Goal: Task Accomplishment & Management: Use online tool/utility

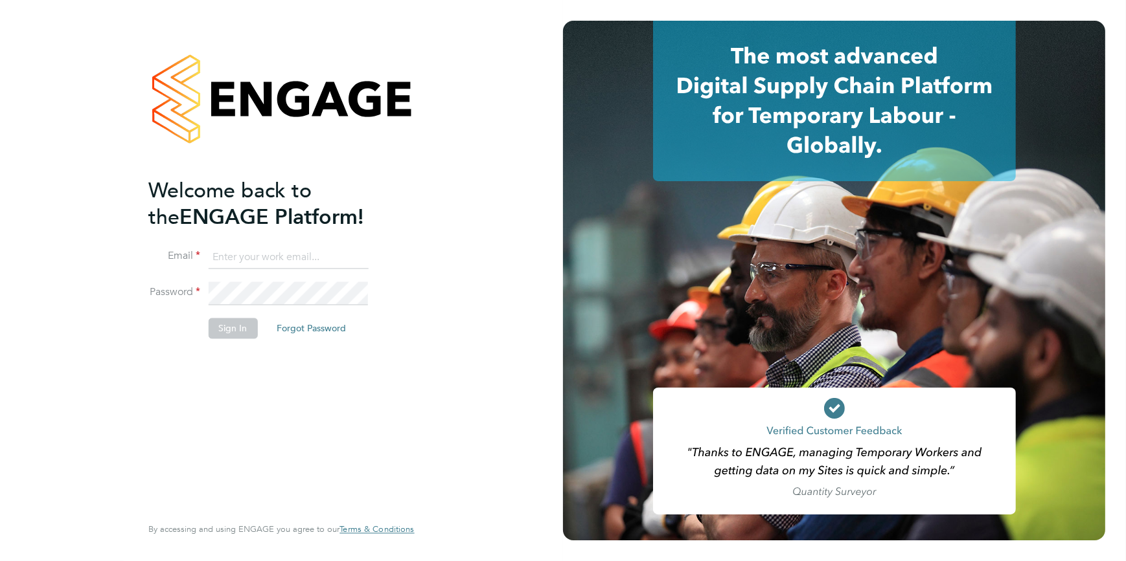
type input "ssmith@tradelinerecruitment.co.uk"
click at [227, 332] on button "Sign In" at bounding box center [232, 328] width 49 height 21
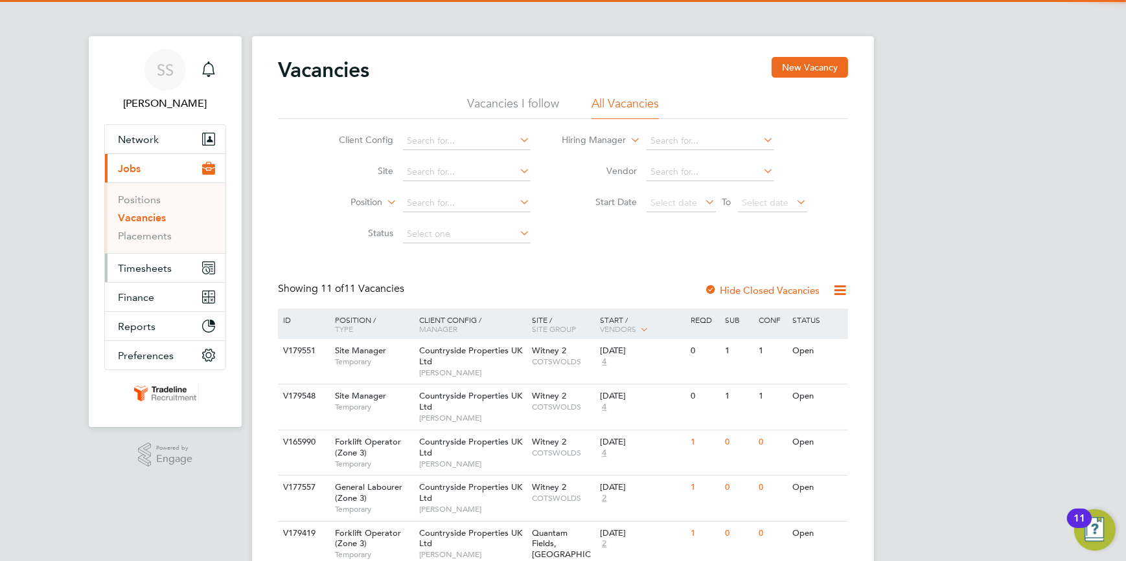
click at [134, 267] on span "Timesheets" at bounding box center [145, 268] width 54 height 12
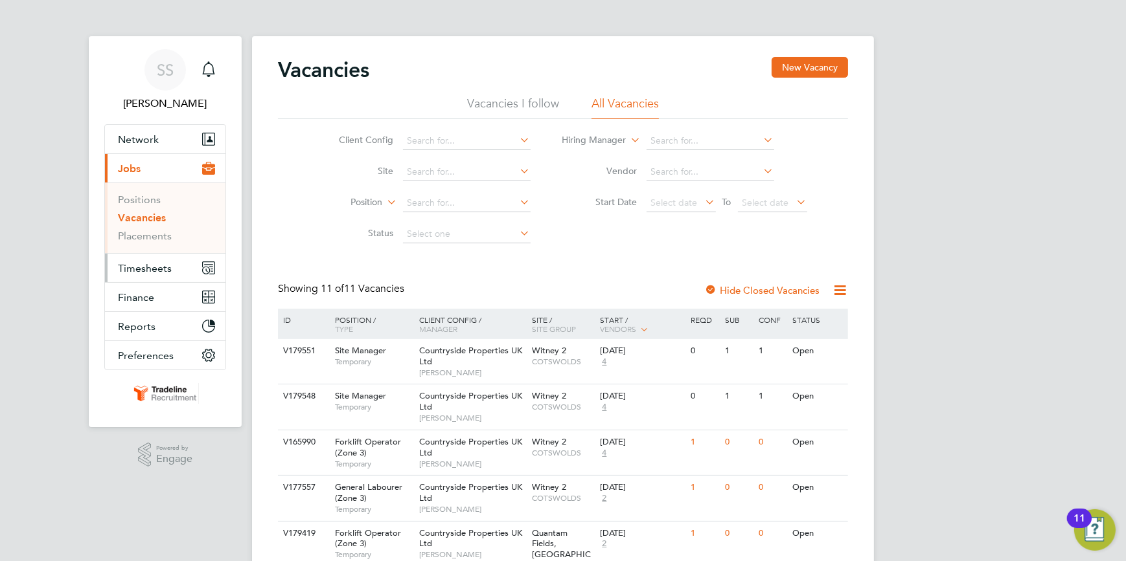
click at [136, 264] on span "Timesheets" at bounding box center [145, 268] width 54 height 12
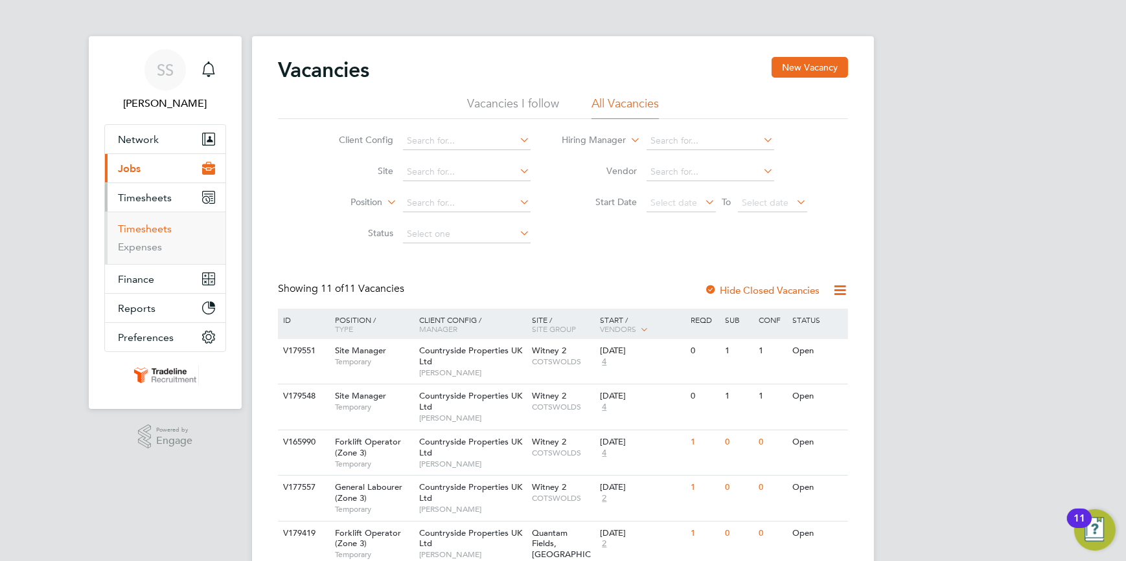
click at [148, 230] on link "Timesheets" at bounding box center [145, 229] width 54 height 12
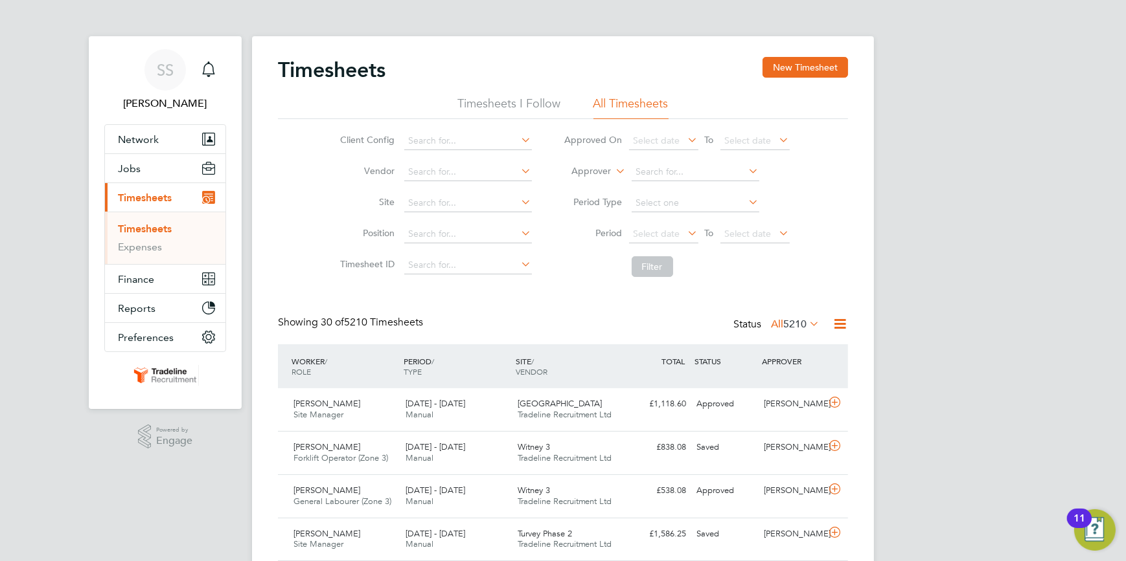
click at [602, 168] on label "Approver" at bounding box center [582, 171] width 58 height 13
click at [569, 182] on li "Worker" at bounding box center [579, 186] width 63 height 17
click at [663, 168] on input at bounding box center [695, 172] width 128 height 18
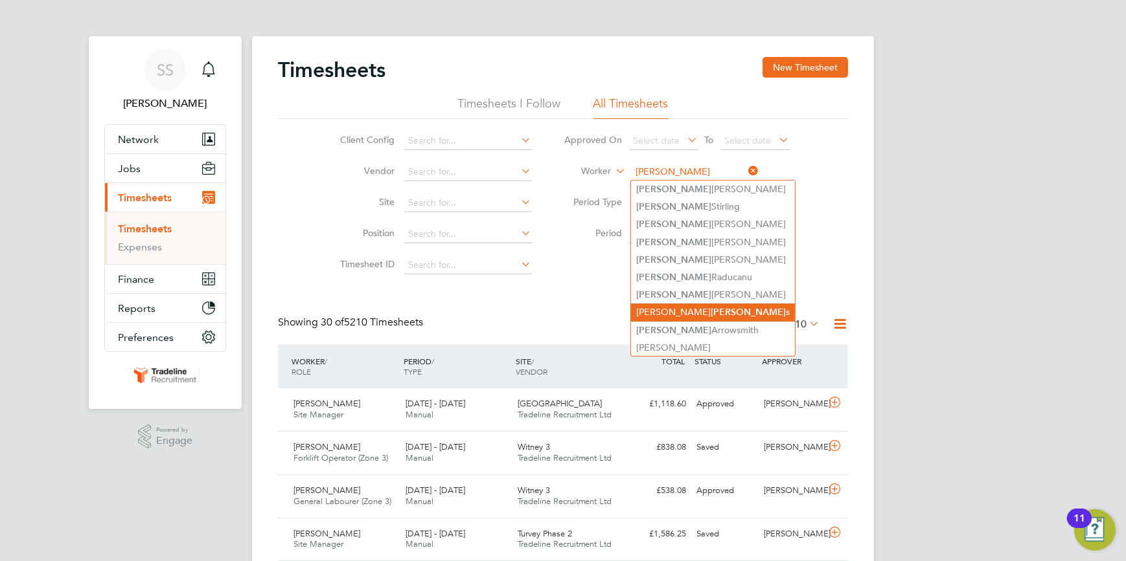
click at [710, 307] on b "[PERSON_NAME]" at bounding box center [747, 312] width 75 height 11
type input "[PERSON_NAME]"
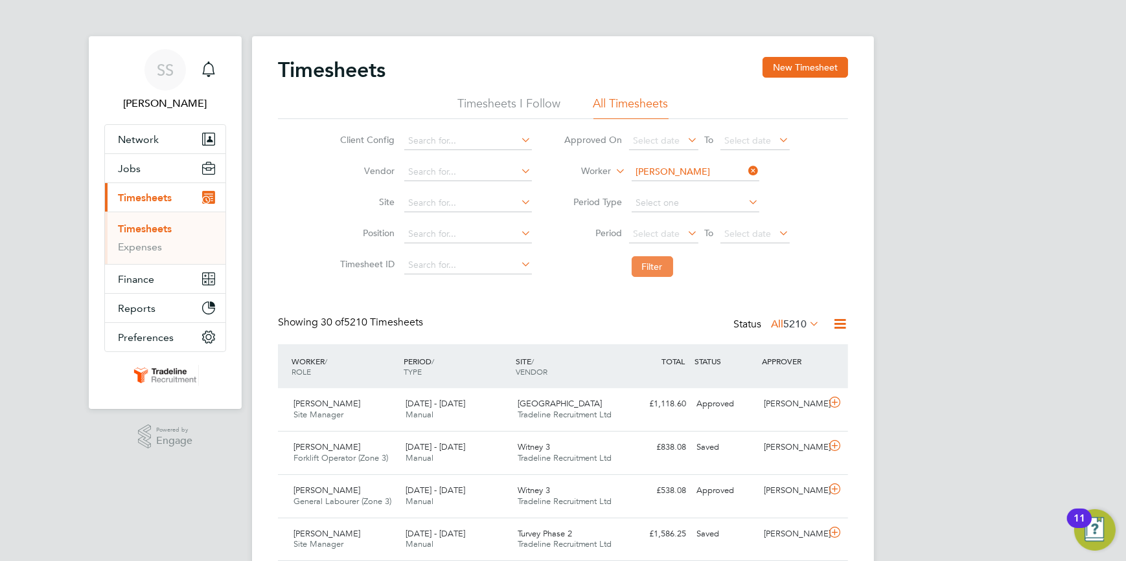
click at [657, 265] on button "Filter" at bounding box center [651, 266] width 41 height 21
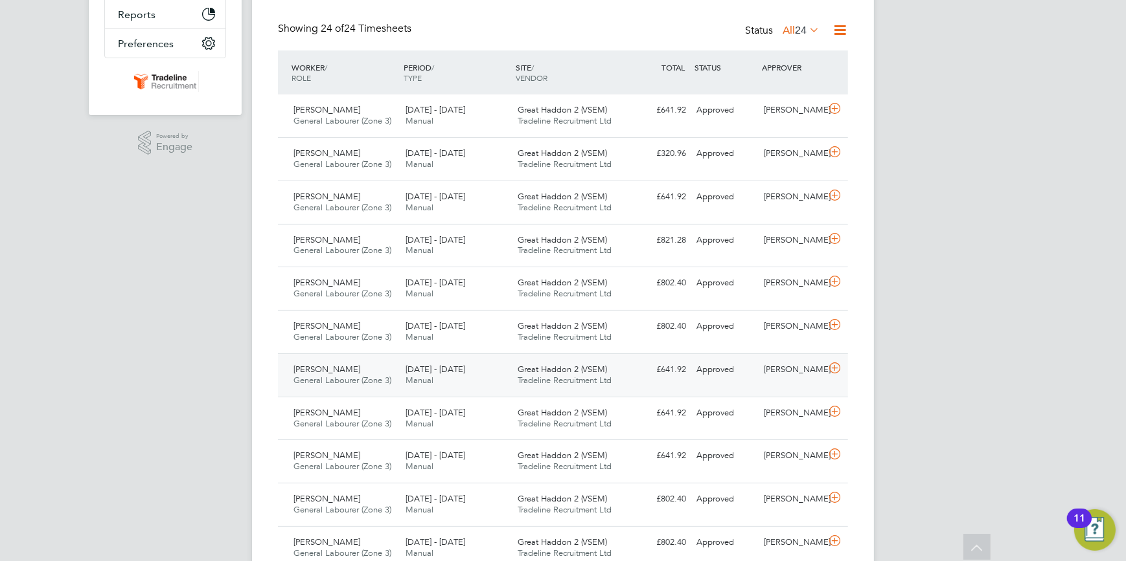
click at [833, 367] on icon at bounding box center [834, 368] width 16 height 10
click at [833, 365] on icon at bounding box center [834, 368] width 16 height 10
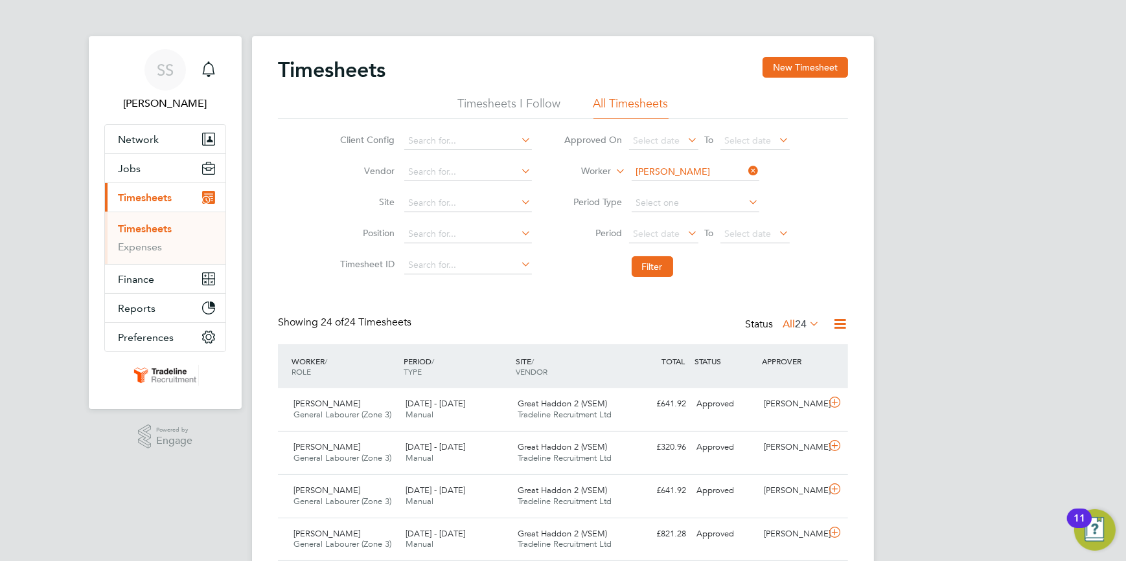
click at [746, 172] on icon at bounding box center [746, 171] width 0 height 18
click at [727, 168] on input at bounding box center [695, 172] width 128 height 18
click at [710, 186] on b "[PERSON_NAME]" at bounding box center [747, 189] width 75 height 11
type input "[PERSON_NAME]"
click at [653, 264] on button "Filter" at bounding box center [651, 266] width 41 height 21
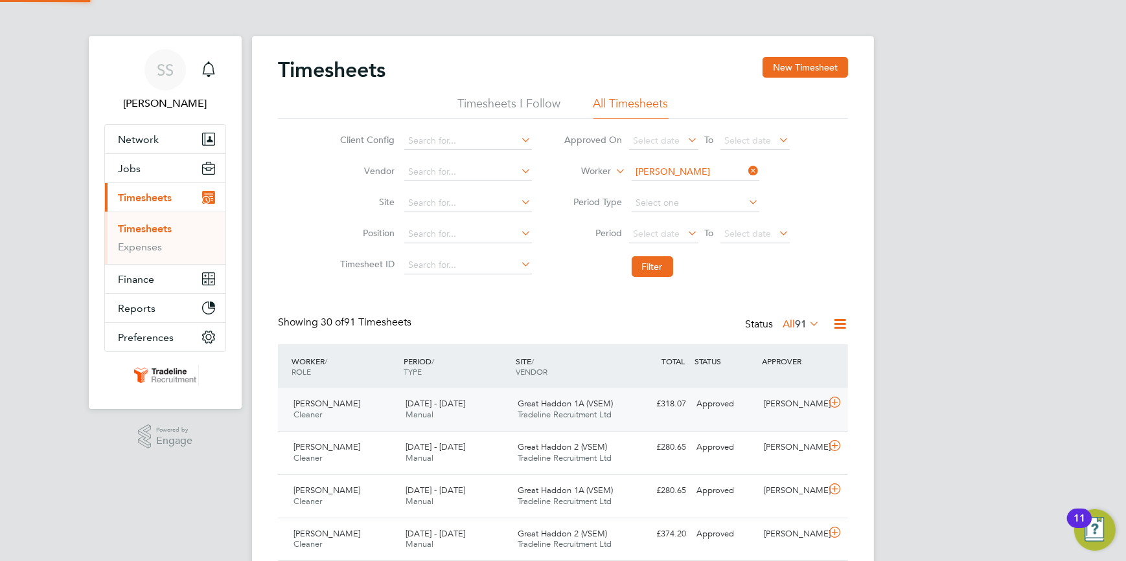
scroll to position [32, 112]
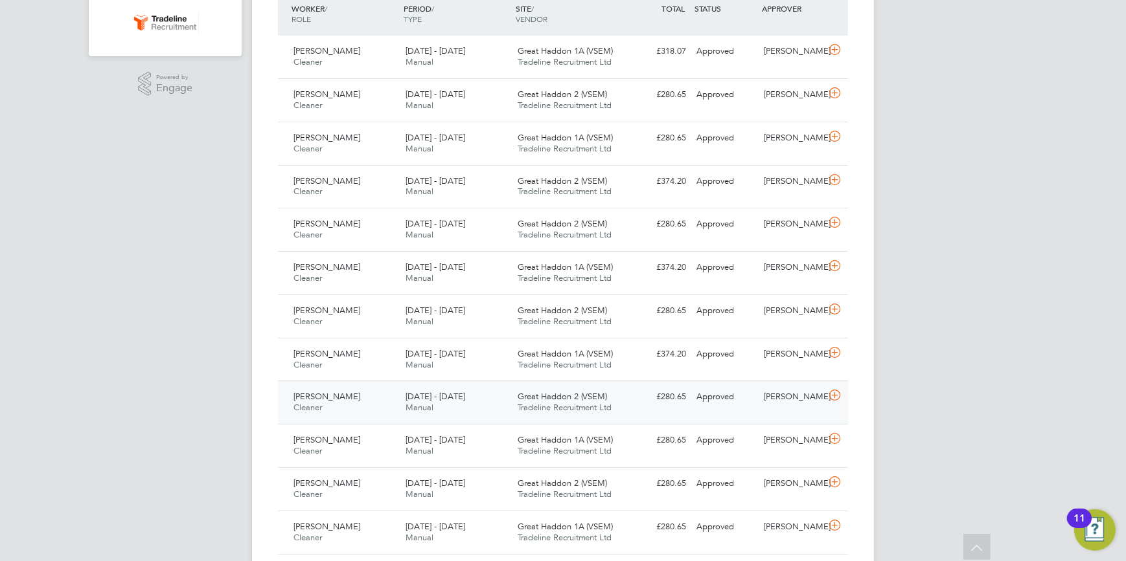
click at [835, 392] on icon at bounding box center [834, 396] width 16 height 10
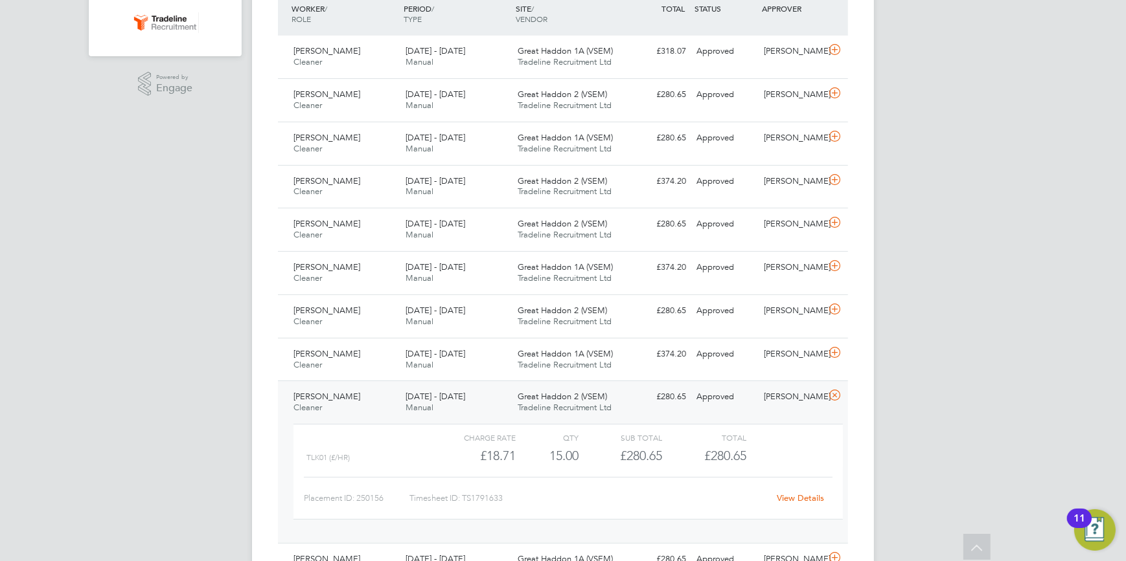
click at [633, 518] on div "Charge rate QTY Sub Total Total TLK01 (£/HR) £18.71 15 15.00 15 £280.65 £280.65…" at bounding box center [567, 472] width 549 height 96
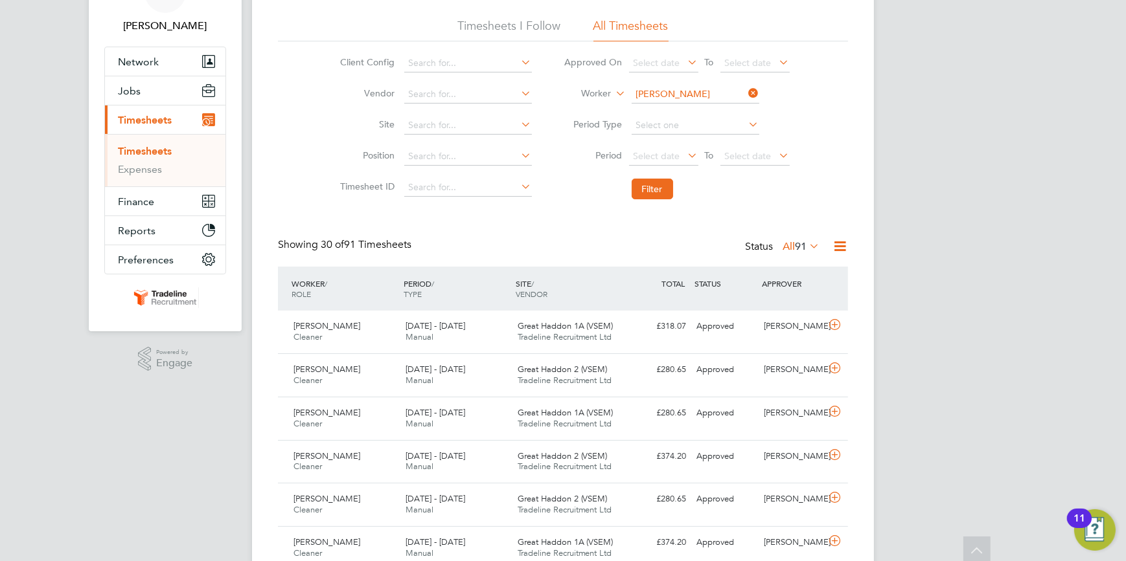
scroll to position [0, 0]
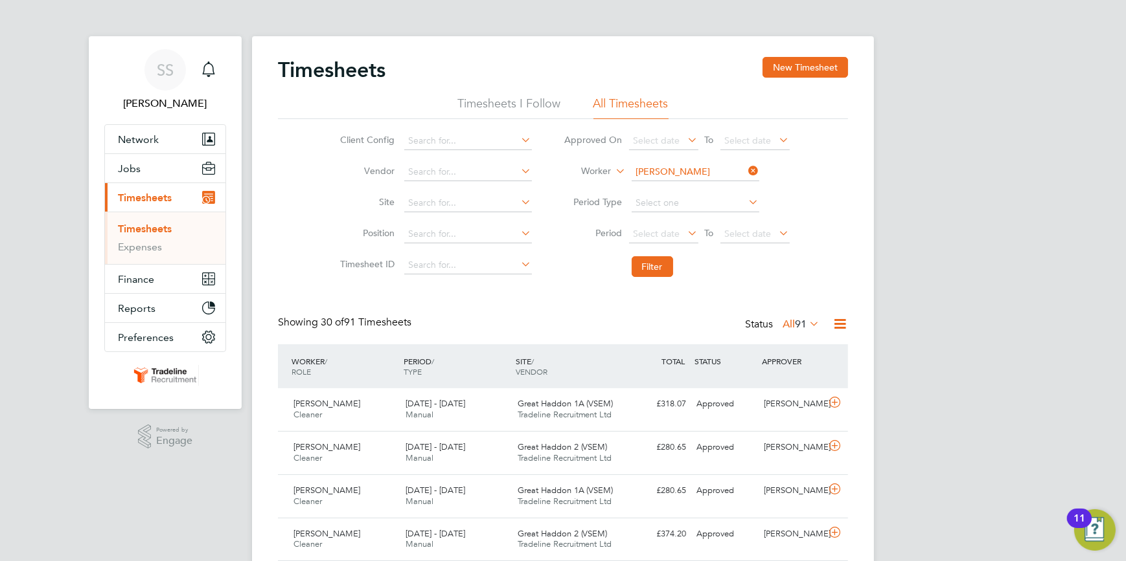
click at [746, 169] on icon at bounding box center [746, 171] width 0 height 18
click at [738, 168] on input at bounding box center [695, 172] width 128 height 18
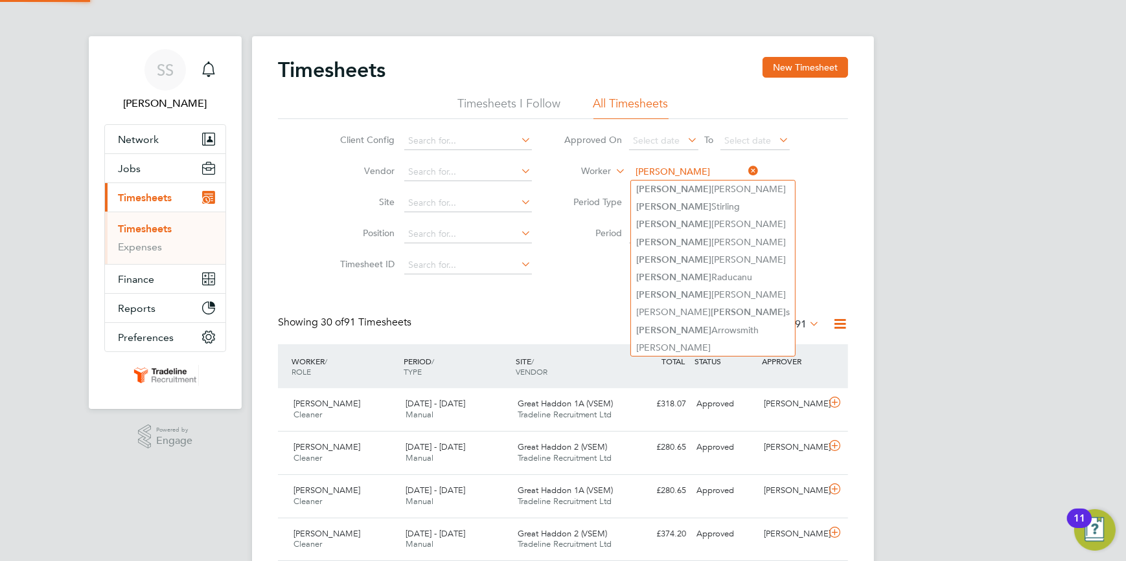
type input "[PERSON_NAME]"
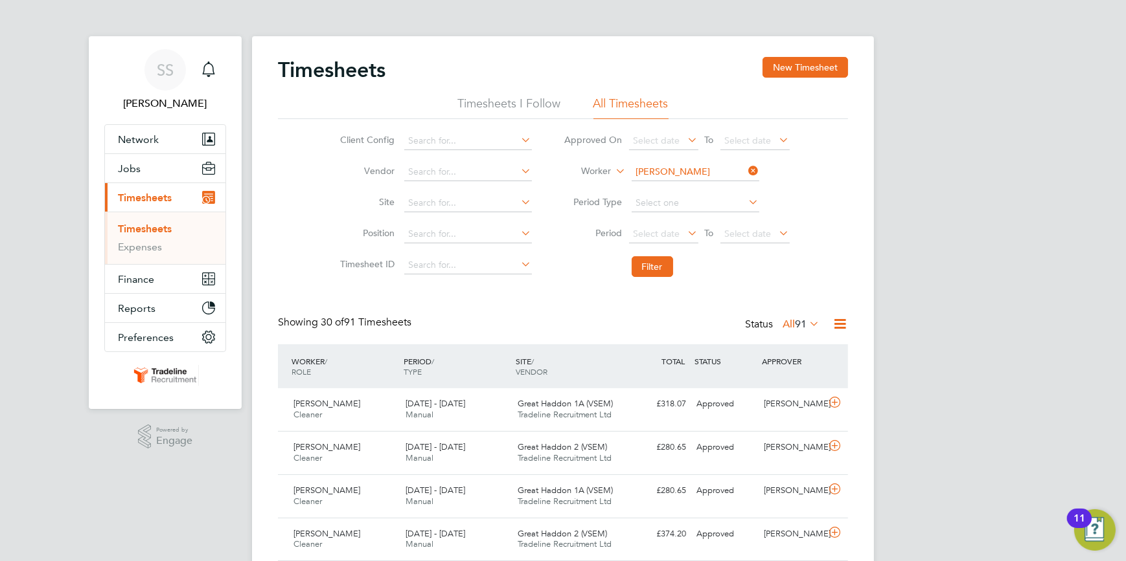
click at [746, 168] on icon at bounding box center [746, 171] width 0 height 18
click at [707, 168] on input at bounding box center [695, 172] width 128 height 18
click at [688, 191] on b "[PERSON_NAME]" at bounding box center [695, 189] width 75 height 11
type input "[PERSON_NAME]"
click at [647, 265] on button "Filter" at bounding box center [651, 266] width 41 height 21
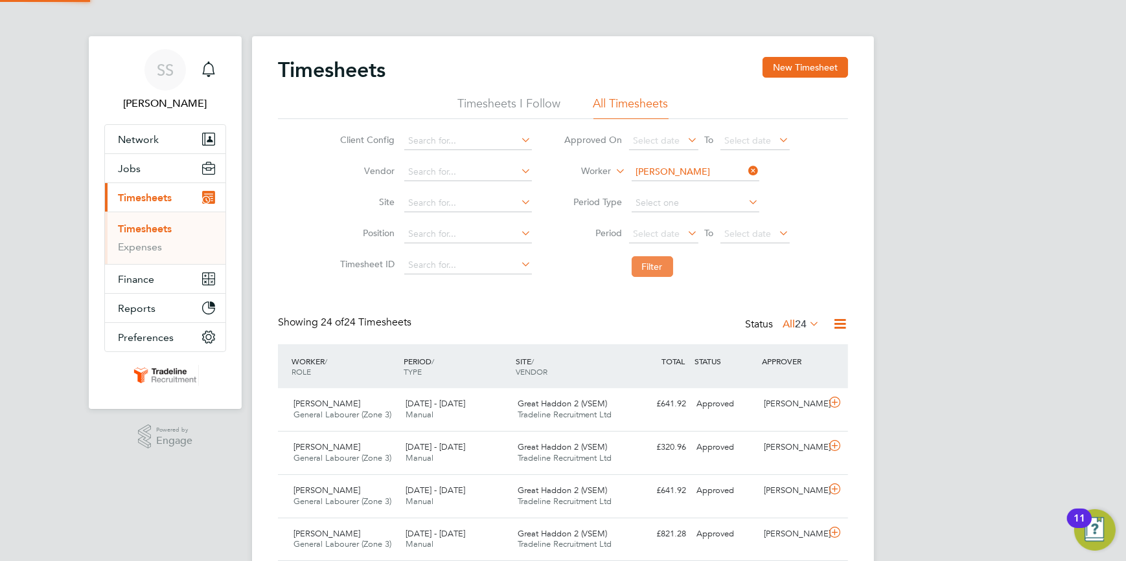
scroll to position [32, 112]
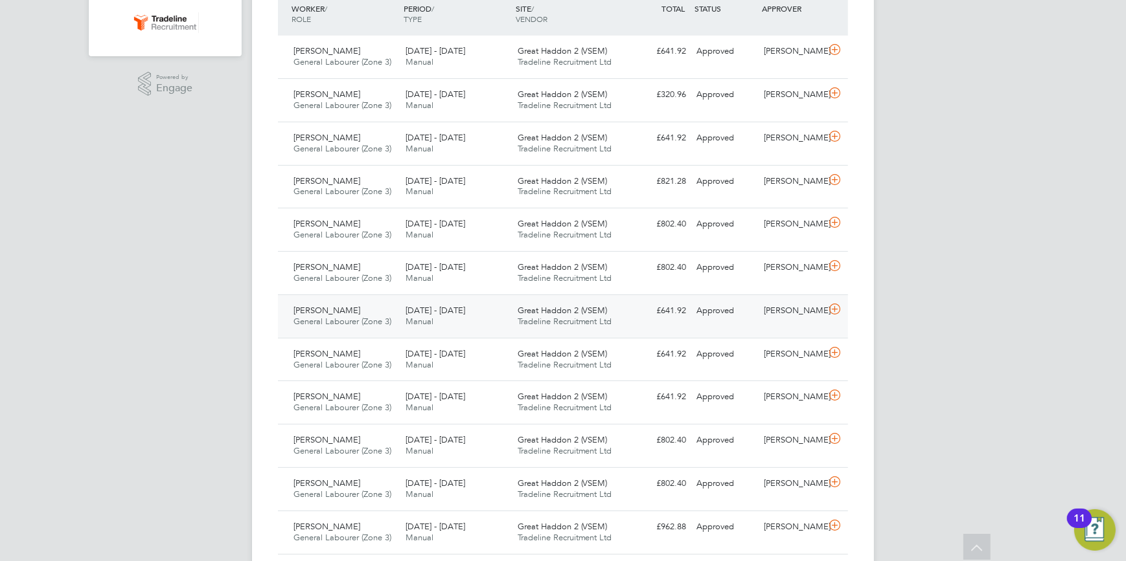
click at [833, 309] on icon at bounding box center [834, 309] width 16 height 10
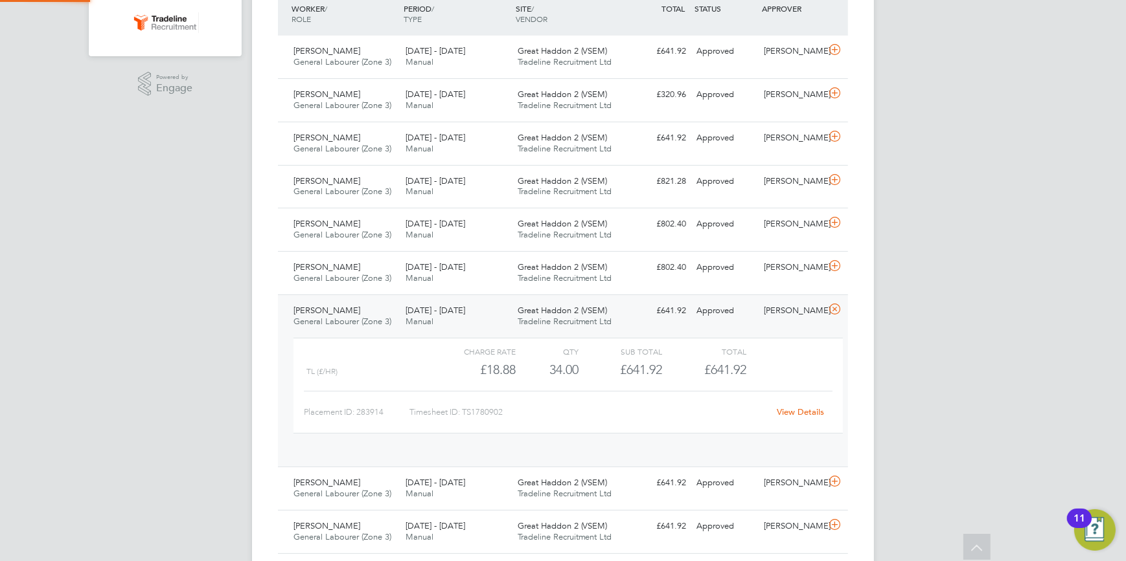
scroll to position [22, 126]
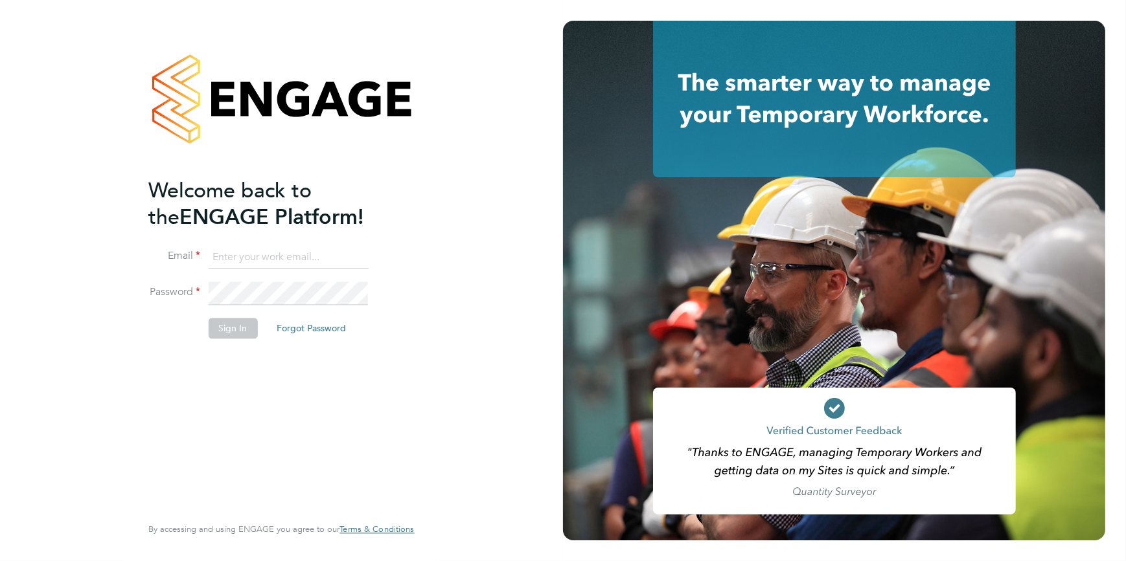
type input "ssmith@tradelinerecruitment.co.uk"
click at [234, 329] on button "Sign In" at bounding box center [232, 328] width 49 height 21
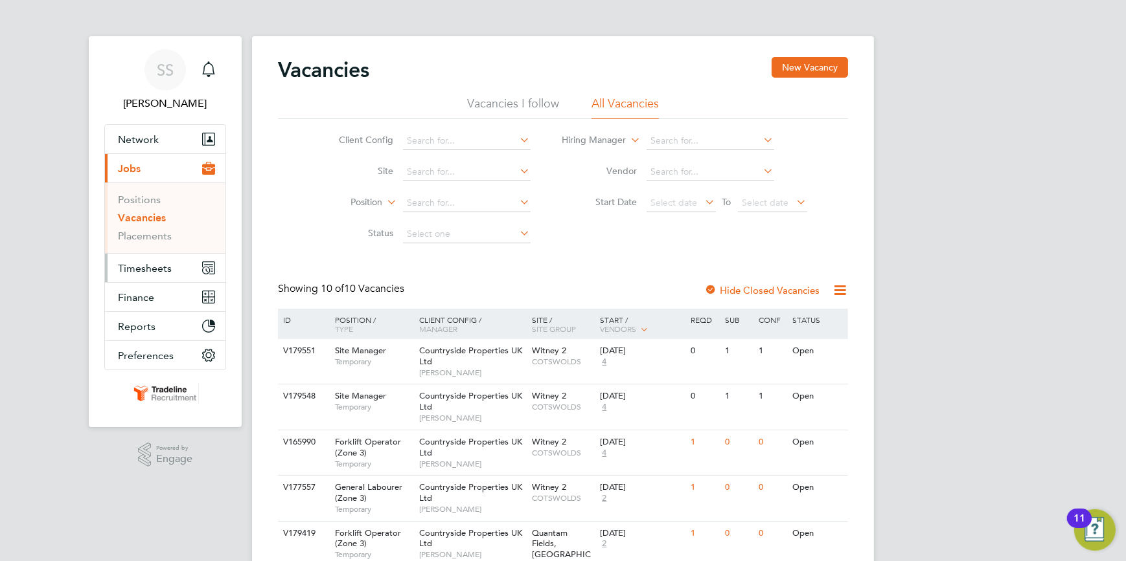
click at [162, 264] on span "Timesheets" at bounding box center [145, 268] width 54 height 12
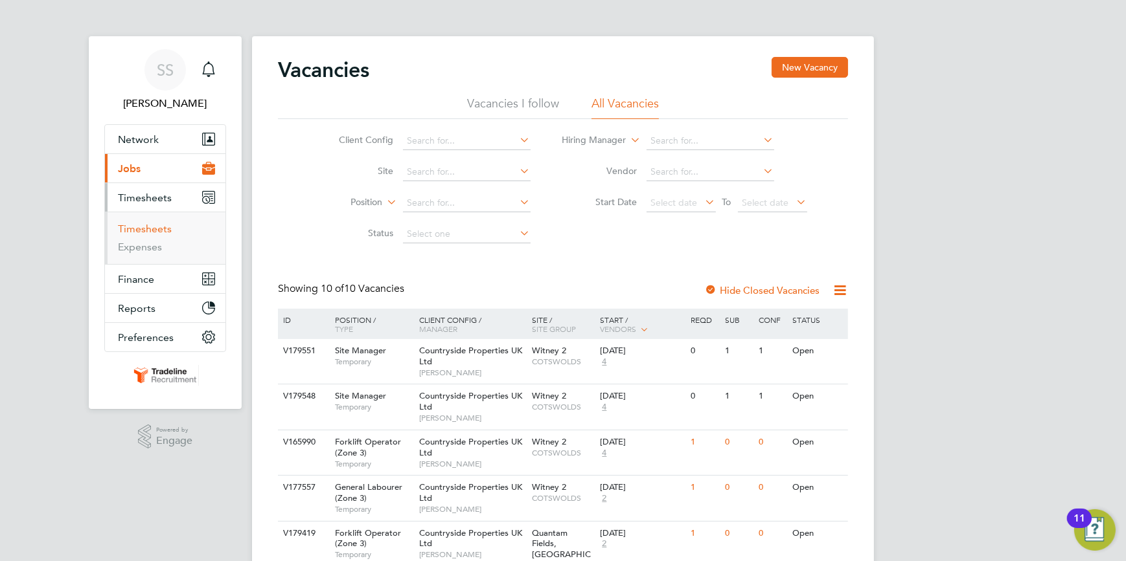
click at [152, 227] on link "Timesheets" at bounding box center [145, 229] width 54 height 12
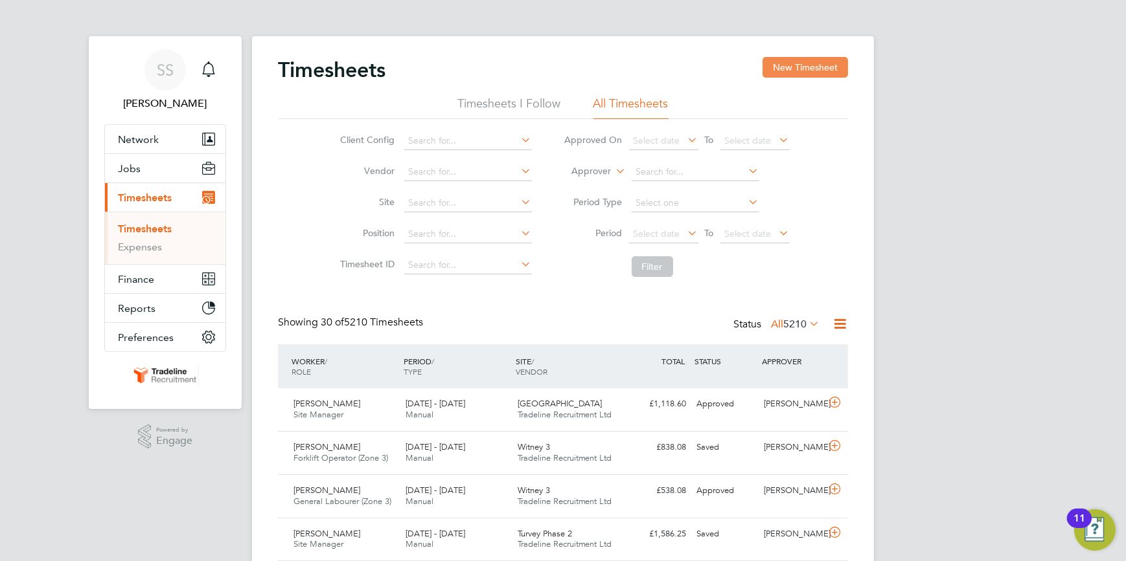
click at [797, 65] on button "New Timesheet" at bounding box center [804, 67] width 85 height 21
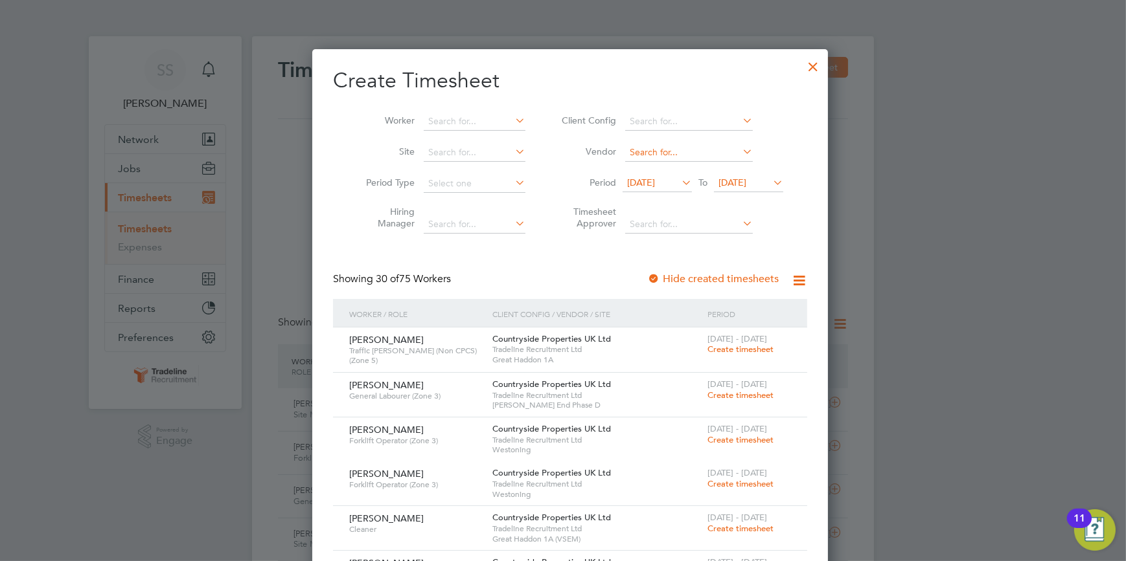
click at [646, 152] on input at bounding box center [689, 153] width 128 height 18
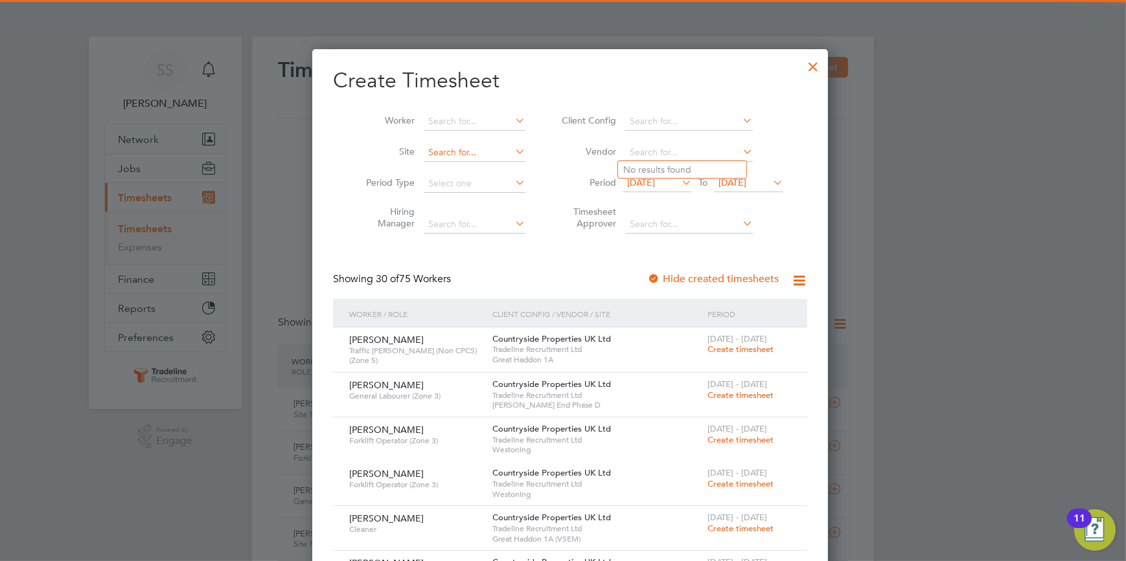
click at [543, 155] on li "Vendor" at bounding box center [670, 152] width 258 height 31
click at [435, 117] on input at bounding box center [475, 122] width 102 height 18
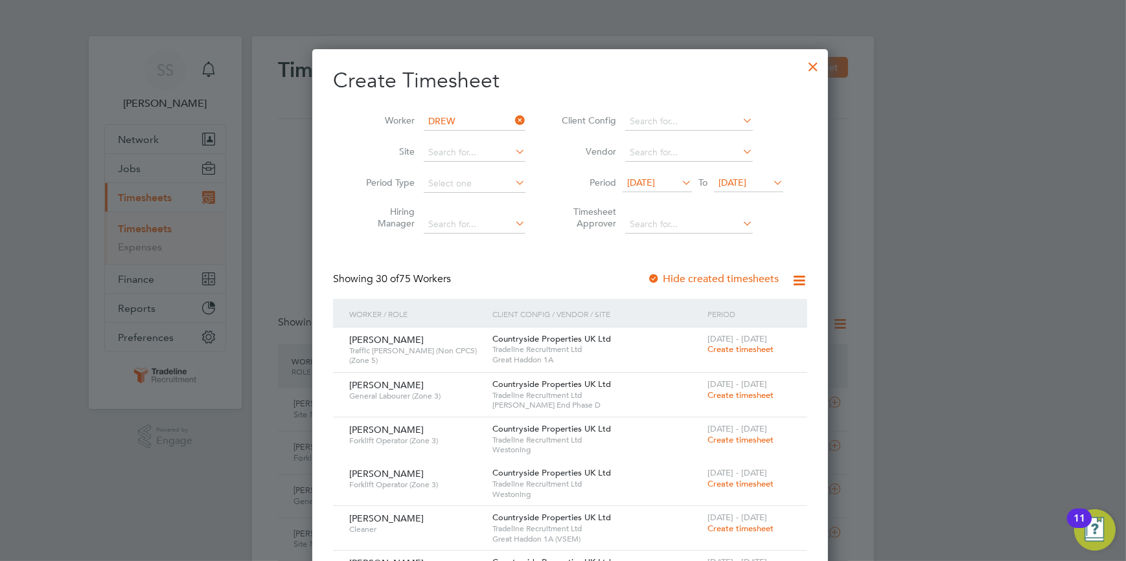
click at [496, 155] on b "Drew" at bounding box center [533, 156] width 75 height 11
type input "Mick Drew"
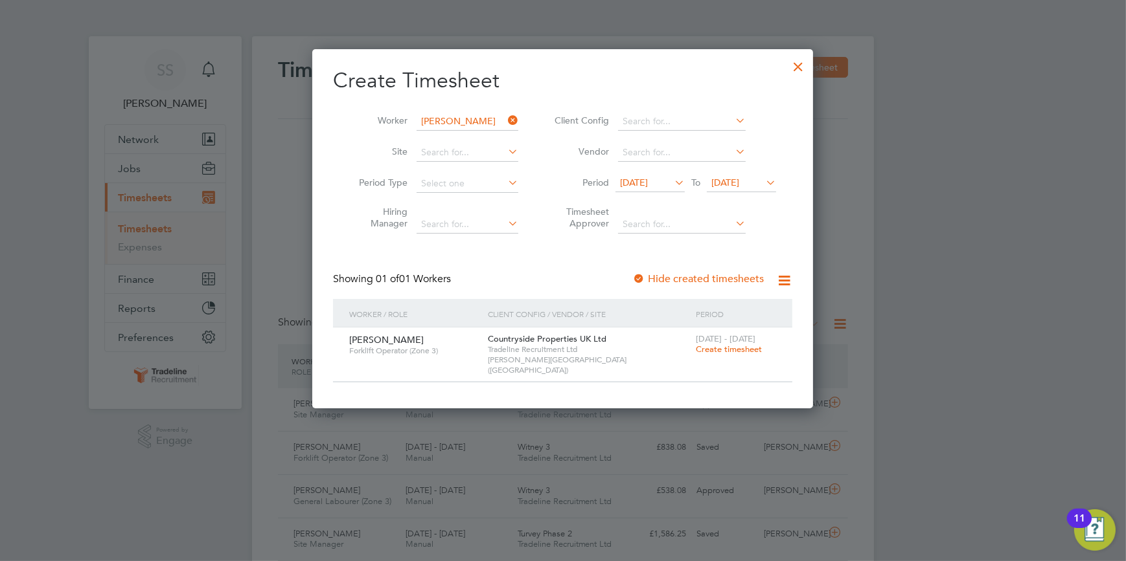
click at [708, 346] on span "Create timesheet" at bounding box center [729, 349] width 66 height 11
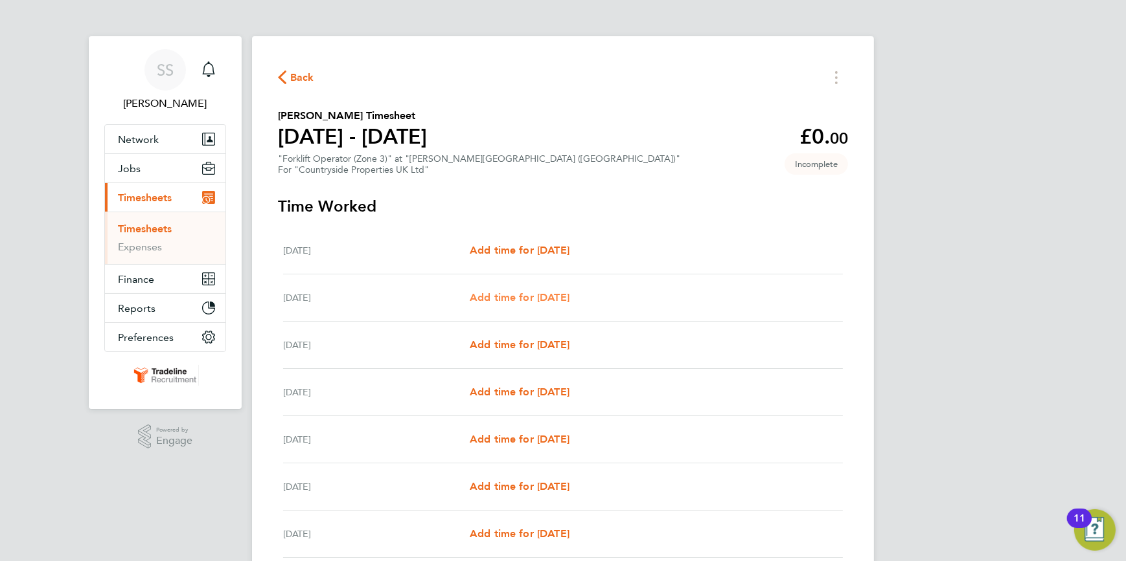
click at [518, 296] on span "Add time for Tue 26 Aug" at bounding box center [520, 297] width 100 height 12
select select "30"
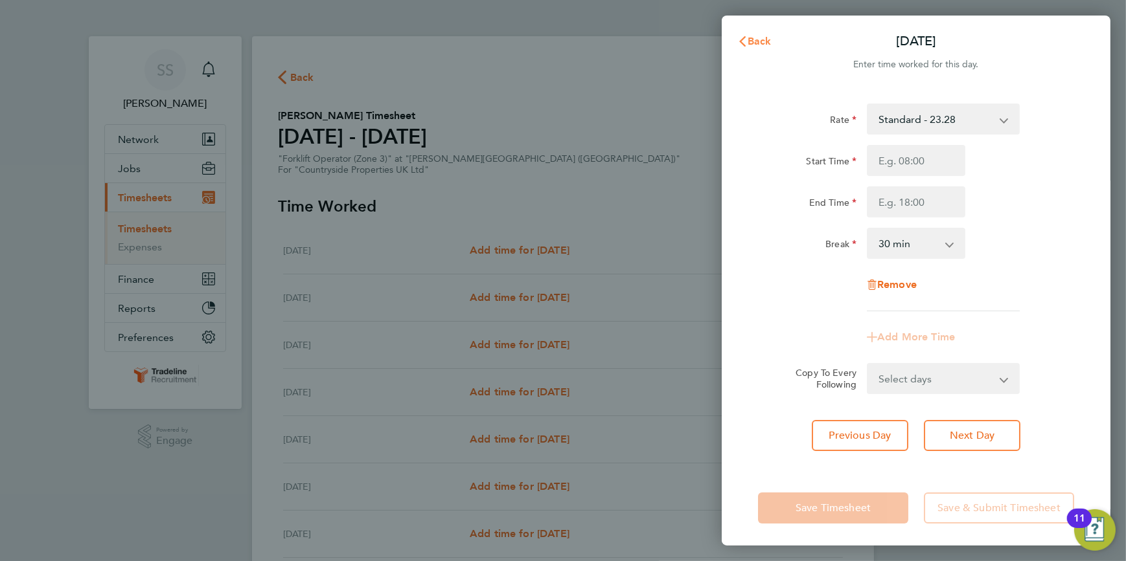
click at [751, 38] on span "Back" at bounding box center [759, 41] width 24 height 12
